Goal: Task Accomplishment & Management: Manage account settings

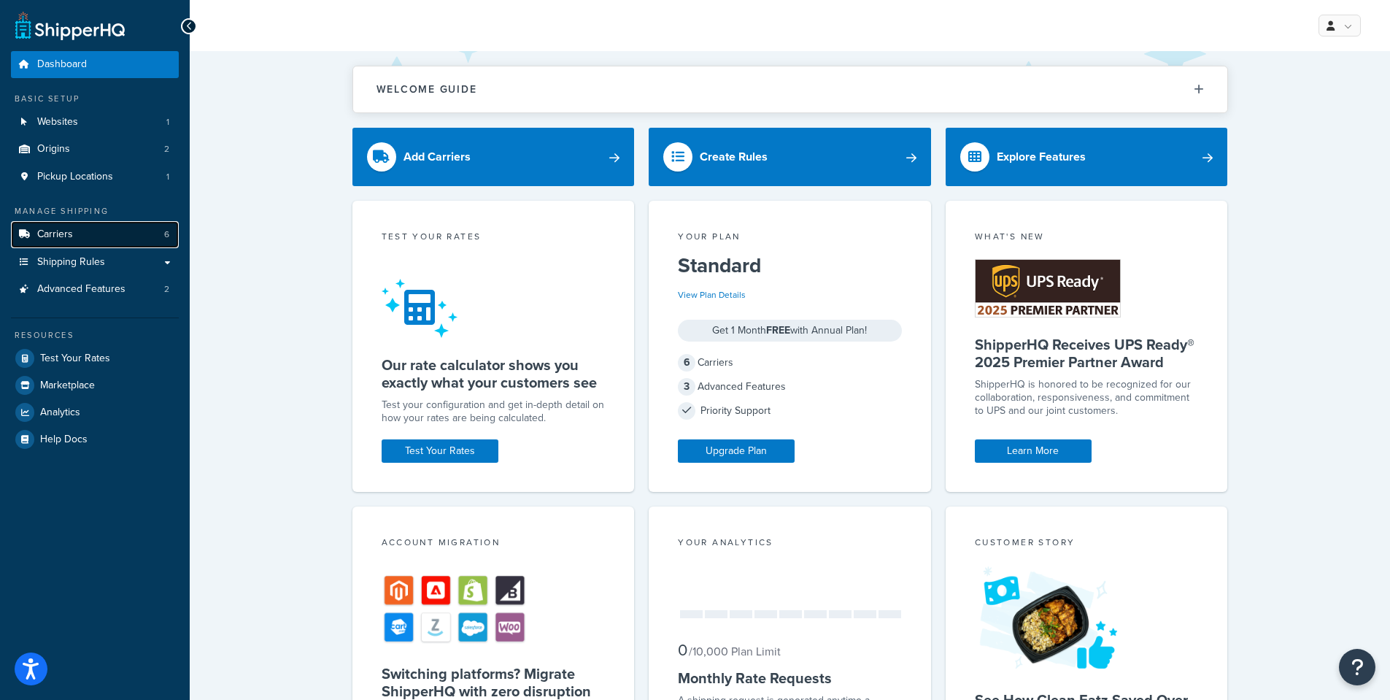
click at [120, 235] on link "Carriers 6" at bounding box center [95, 234] width 168 height 27
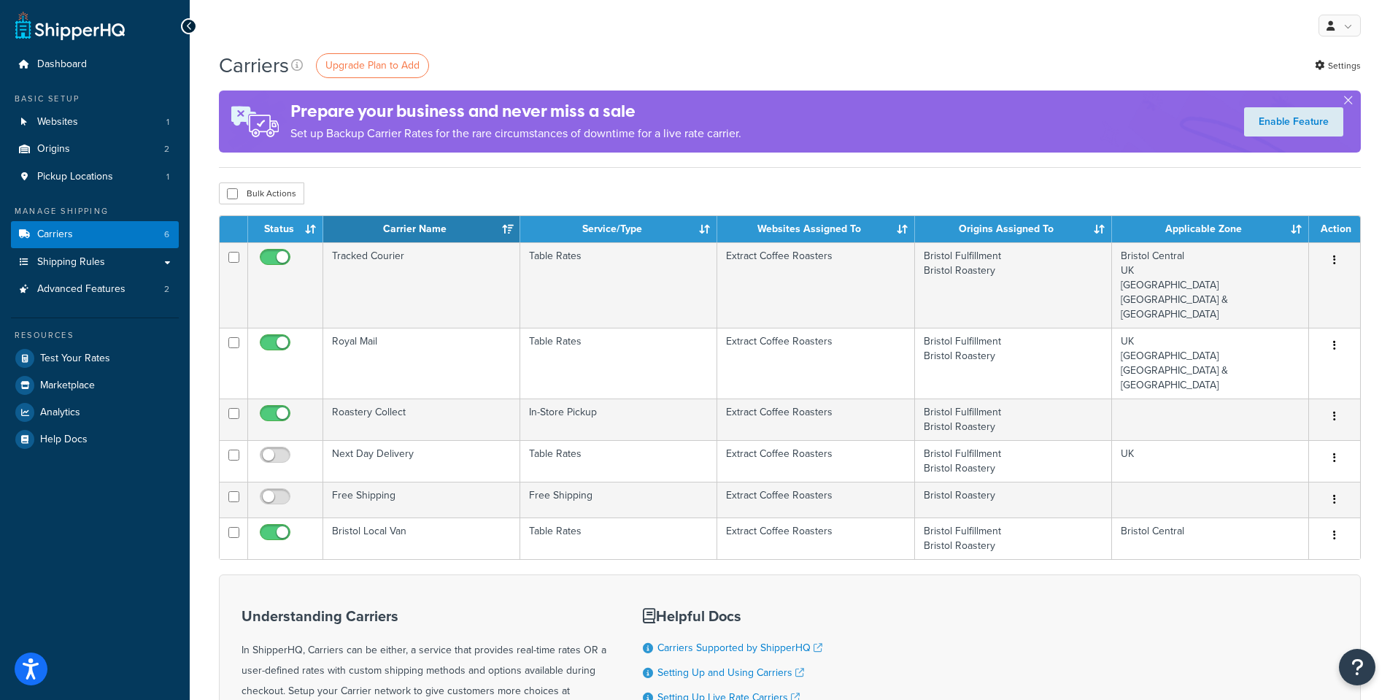
click at [1316, 35] on ul "My Profile Billing Global Settings Contact Us Logout" at bounding box center [1337, 26] width 45 height 22
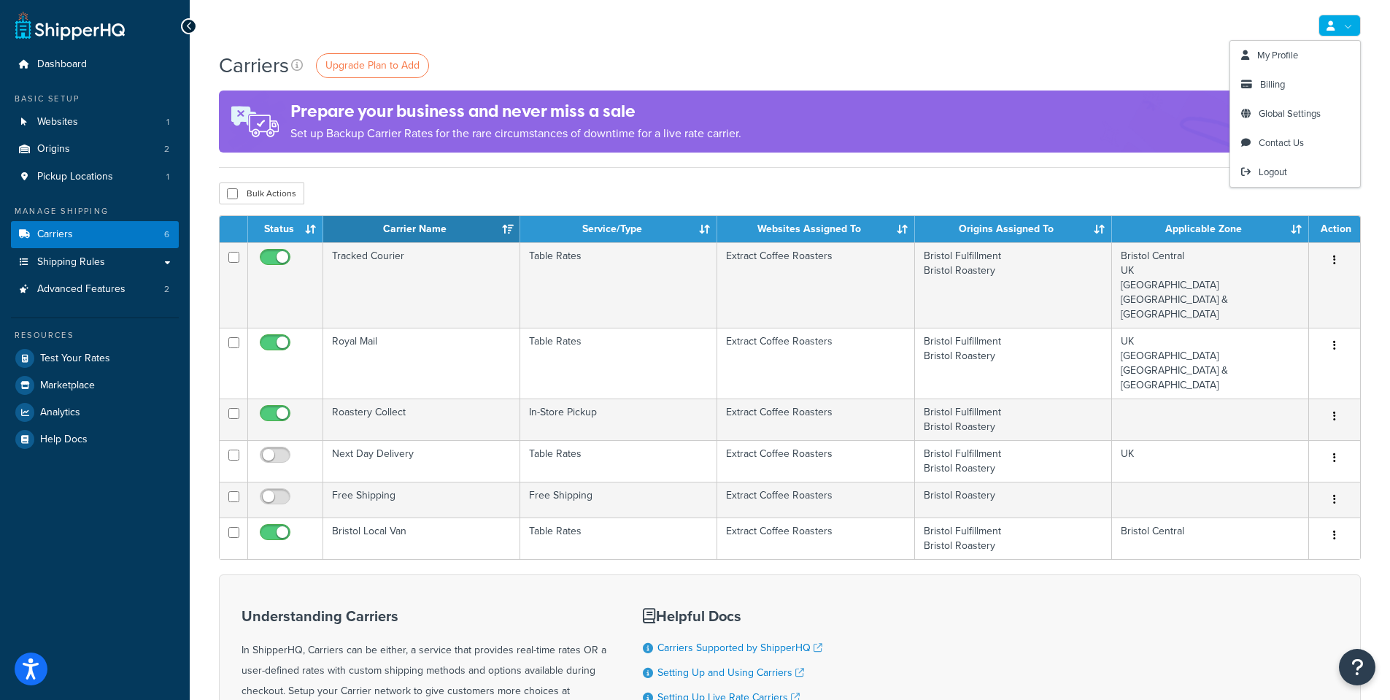
click at [1334, 27] on icon at bounding box center [1330, 25] width 8 height 9
click at [1315, 88] on link "Billing" at bounding box center [1295, 84] width 130 height 29
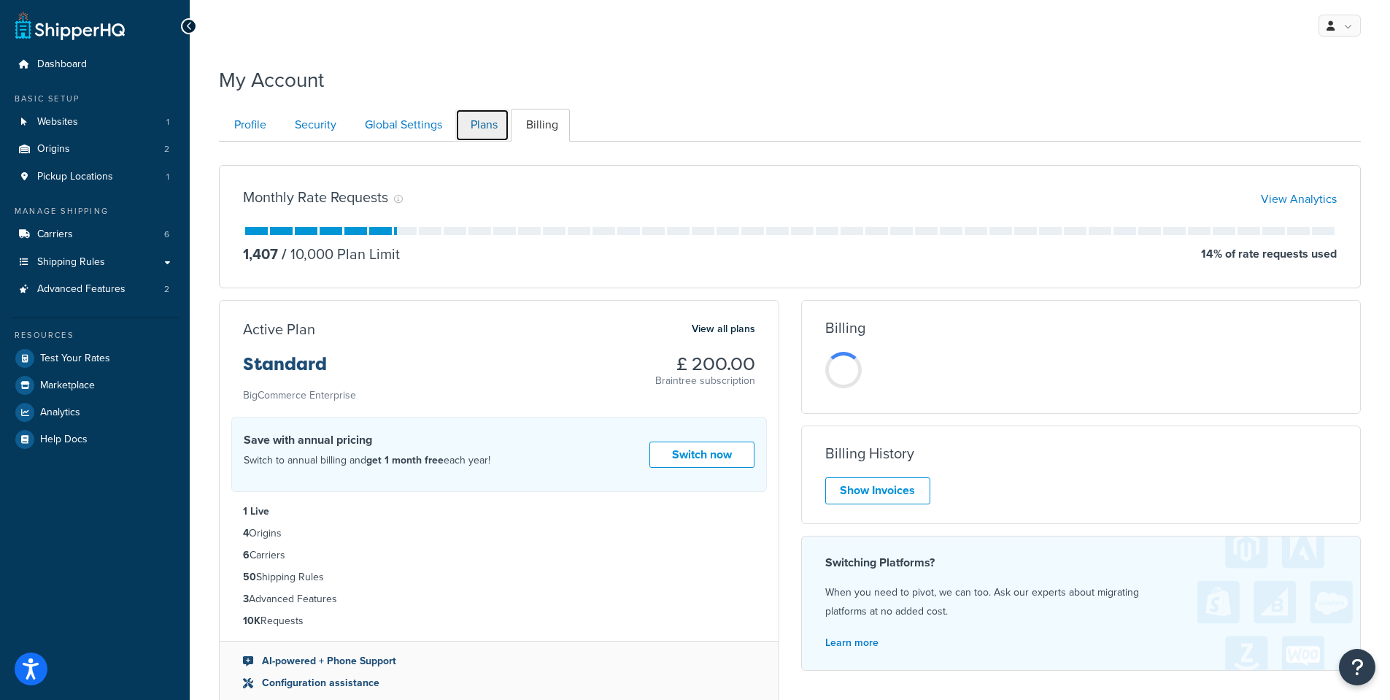
click at [497, 126] on link "Plans" at bounding box center [482, 125] width 54 height 33
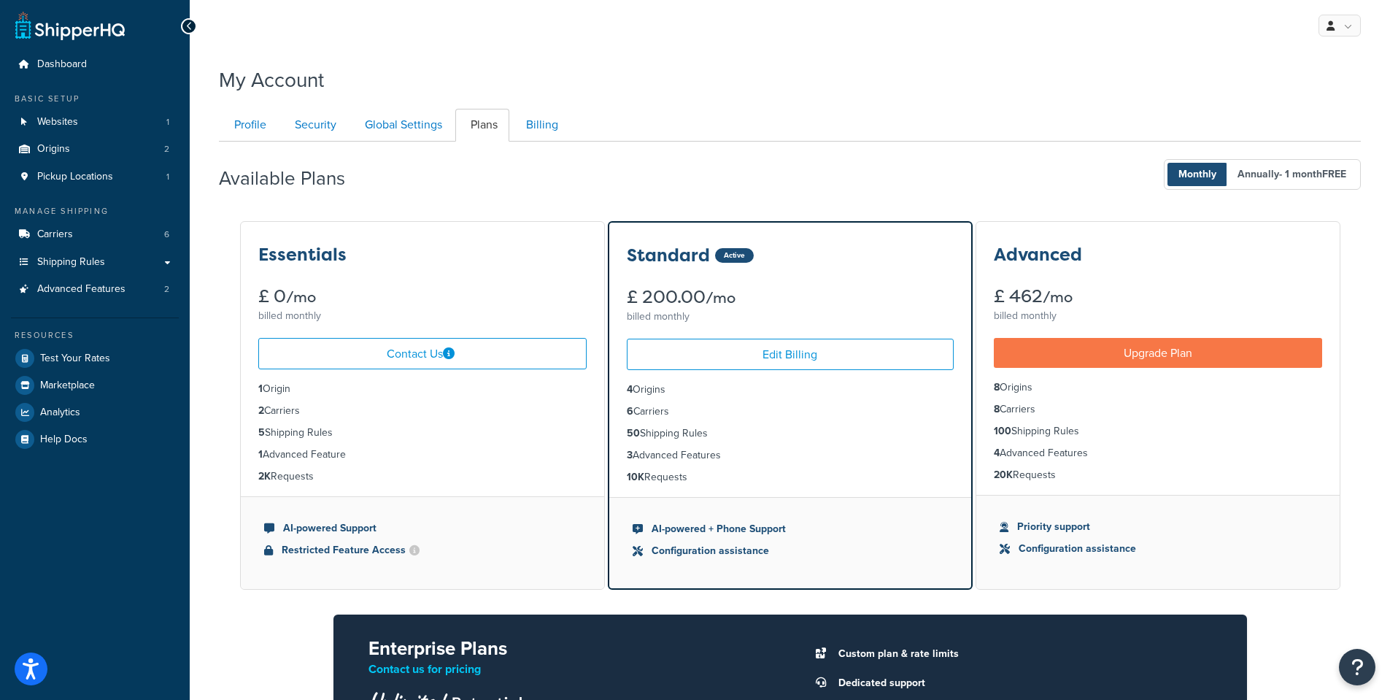
scroll to position [142, 0]
click at [564, 120] on link "Billing" at bounding box center [540, 125] width 59 height 33
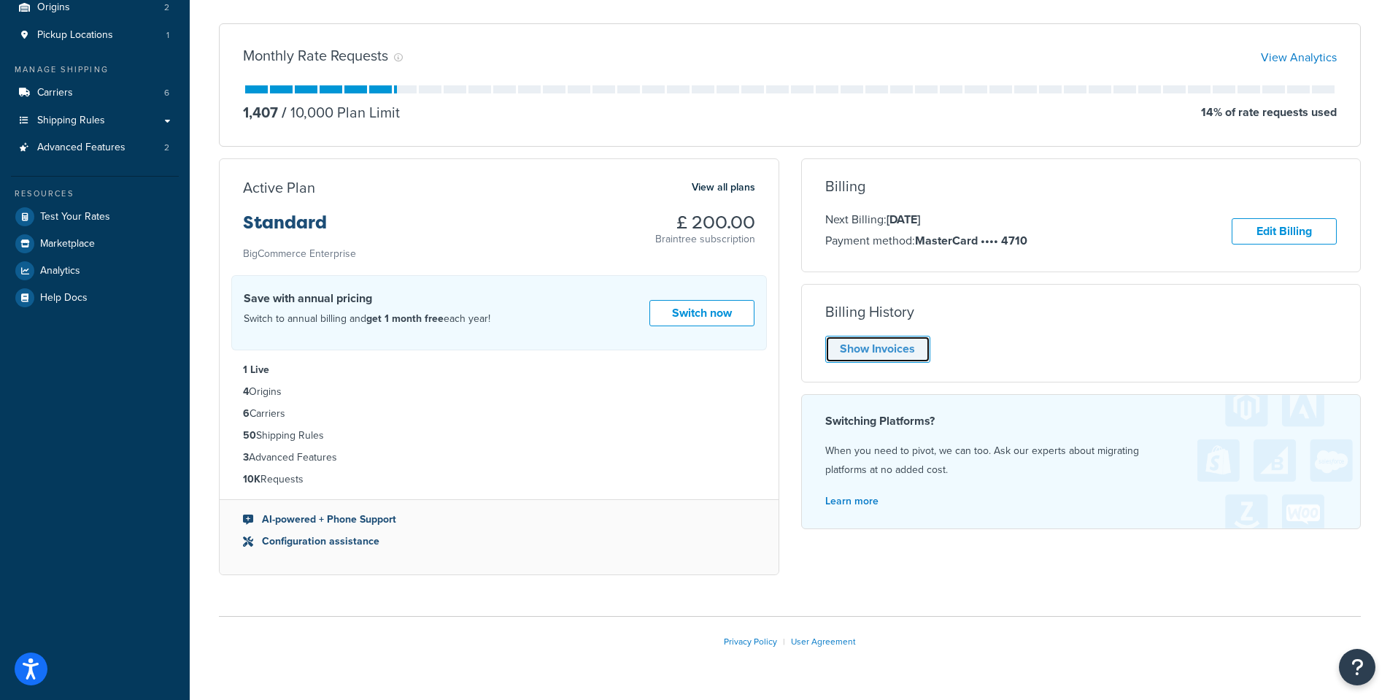
click at [897, 355] on link "Show Invoices" at bounding box center [877, 349] width 105 height 27
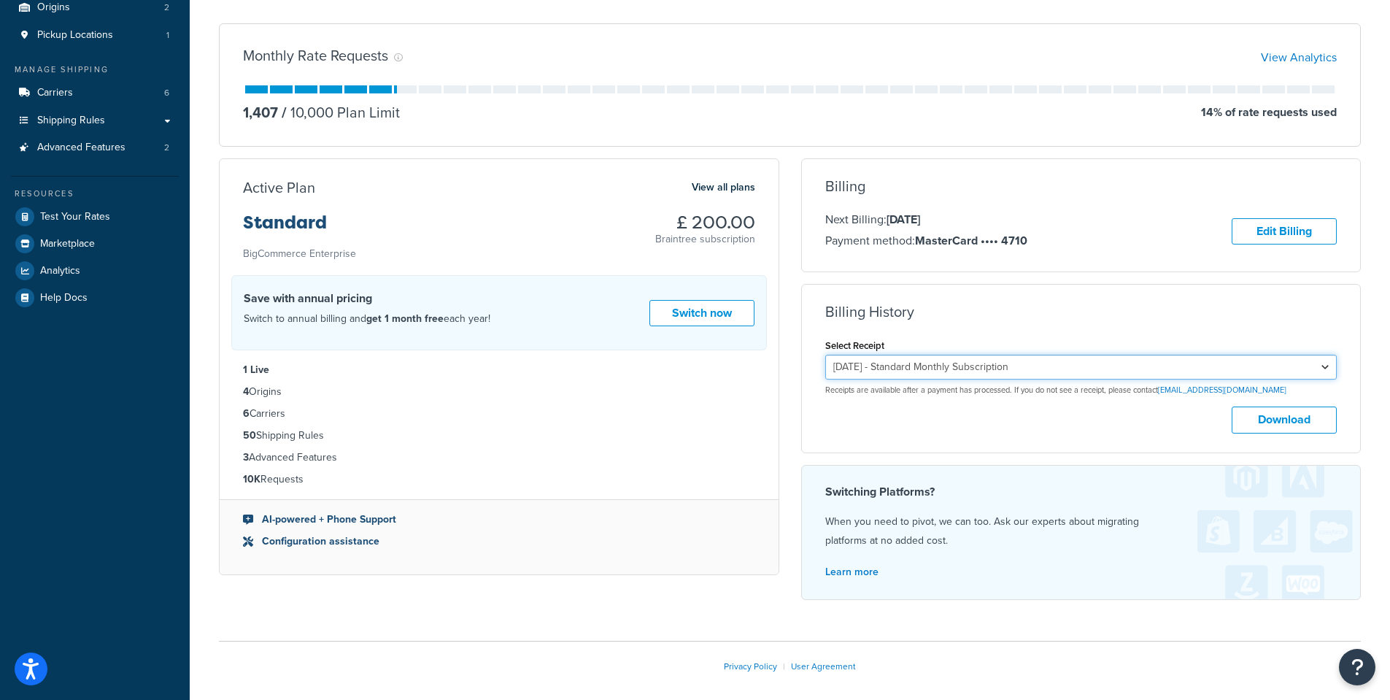
click at [1169, 368] on select "August 24, 2025 - Standard Monthly Subscription July 24, 2025 - Standard Monthl…" at bounding box center [1081, 367] width 512 height 25
click at [825, 356] on select "August 24, 2025 - Standard Monthly Subscription July 24, 2025 - Standard Monthl…" at bounding box center [1081, 367] width 512 height 25
click at [1262, 425] on button "Download" at bounding box center [1283, 419] width 105 height 27
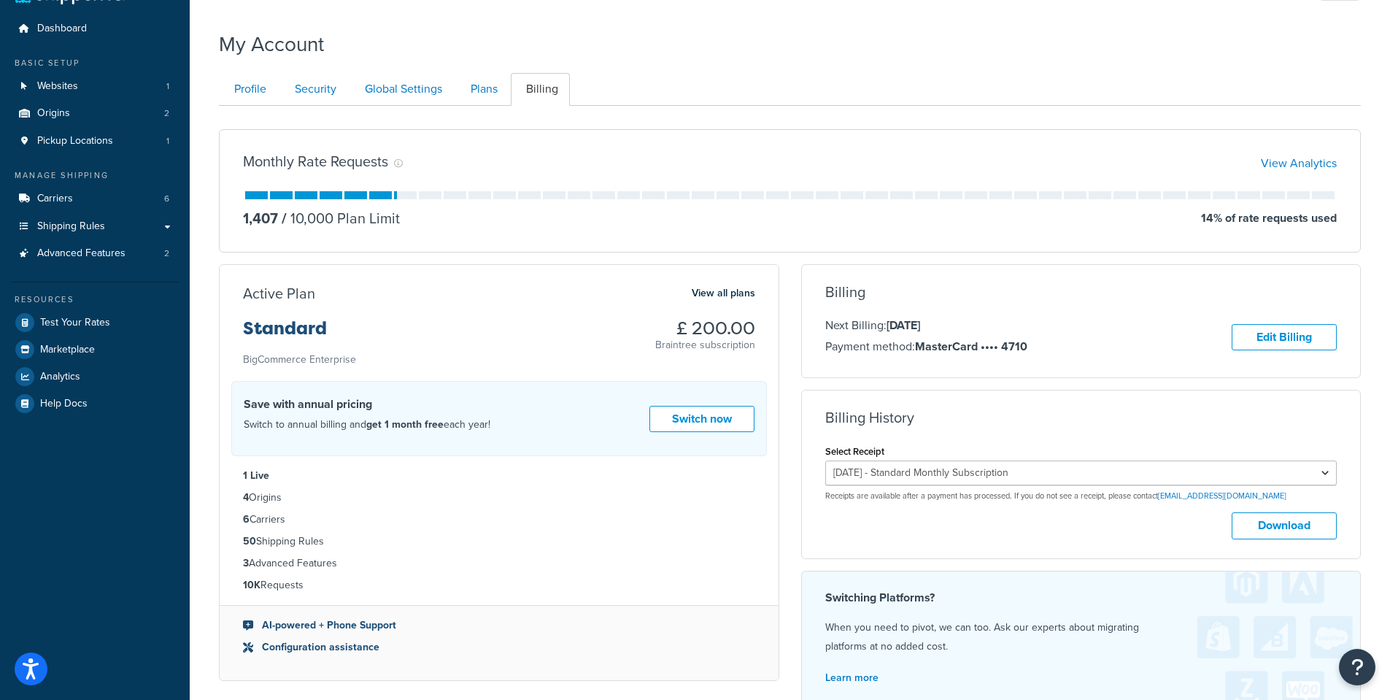
scroll to position [0, 0]
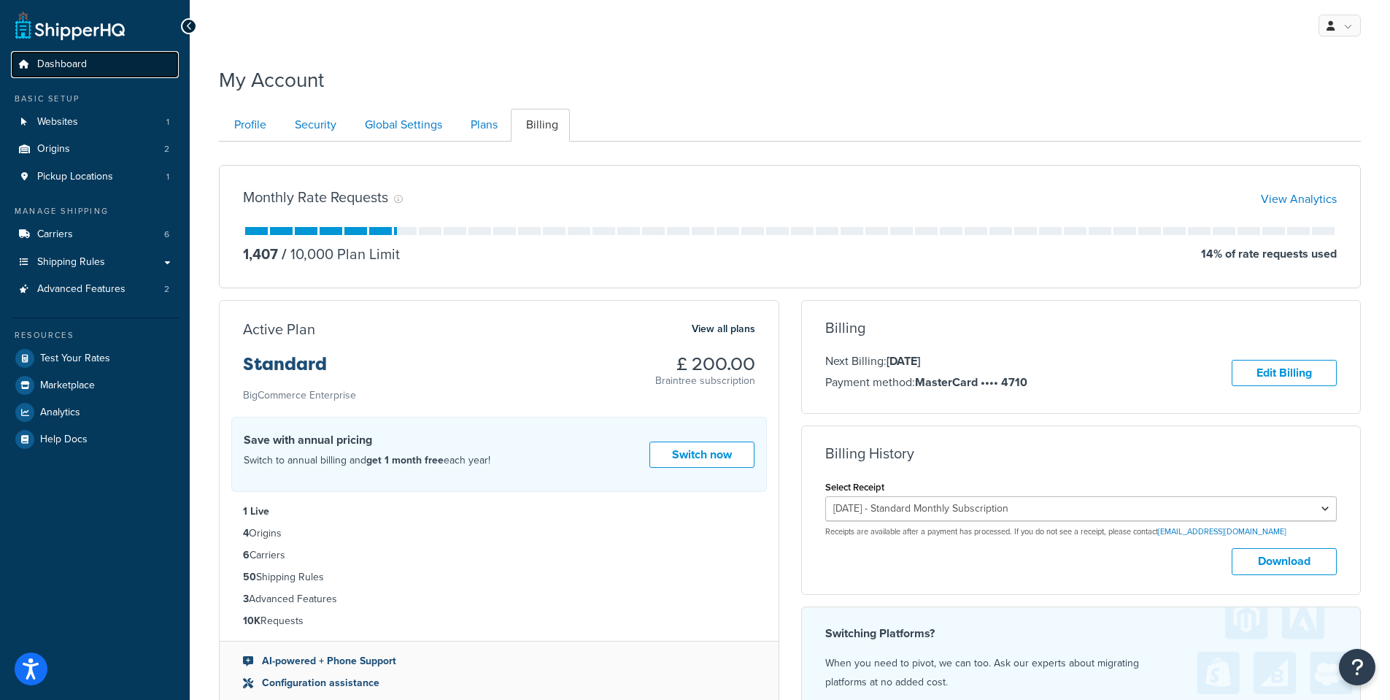
click at [90, 58] on link "Dashboard" at bounding box center [95, 64] width 168 height 27
